Goal: Task Accomplishment & Management: Complete application form

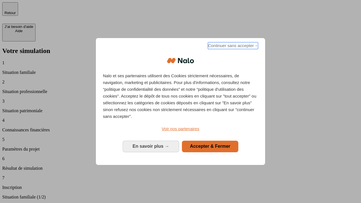
click at [232, 46] on span "Continuer sans accepter →" at bounding box center [233, 45] width 50 height 7
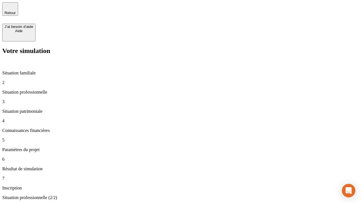
type input "30 000"
type input "40 000"
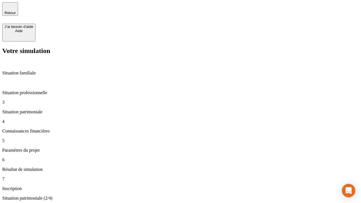
type input "1 100"
type input "20"
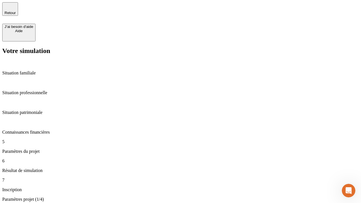
type input "40"
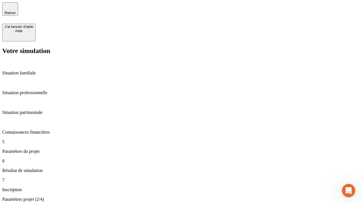
type input "50 000"
type input "640"
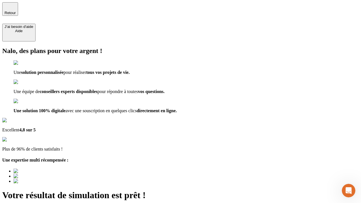
type input "[EMAIL_ADDRESS][DOMAIN_NAME]"
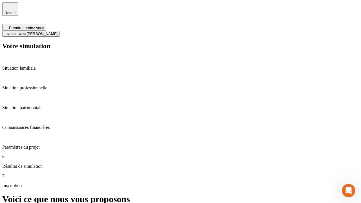
click at [57, 32] on span "Investir avec [PERSON_NAME]" at bounding box center [31, 34] width 53 height 4
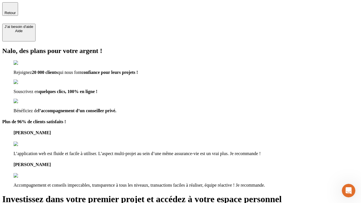
type input "[EMAIL_ADDRESS][DOMAIN_NAME]"
